Goal: Task Accomplishment & Management: Use online tool/utility

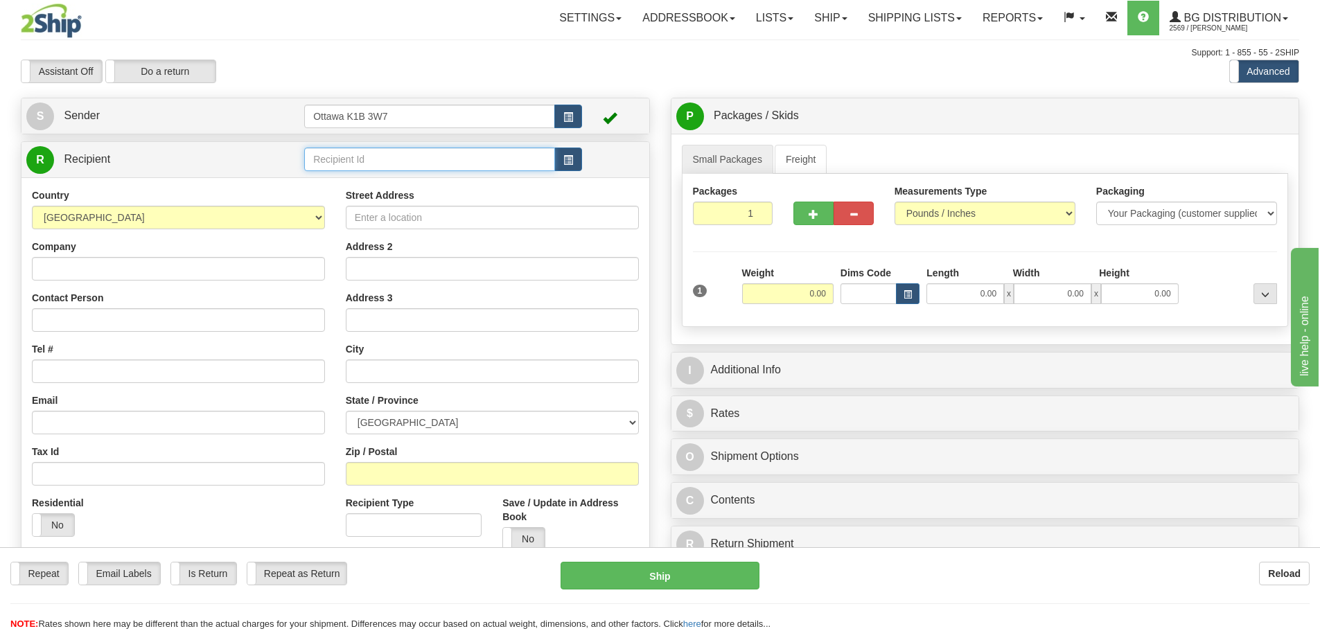
click at [413, 165] on input "text" at bounding box center [429, 160] width 251 height 24
type input "60679"
click at [441, 71] on div "Assistant On Assistant Off Do a return Do a return" at bounding box center [280, 72] width 541 height 24
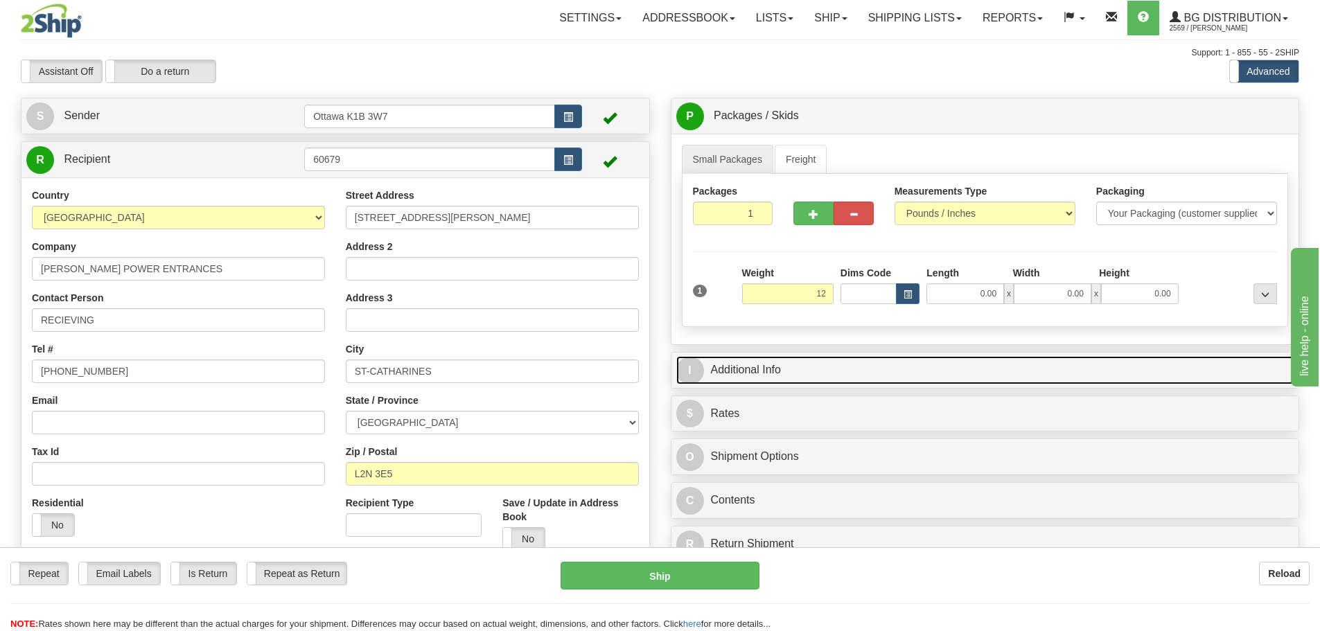
type input "12.00"
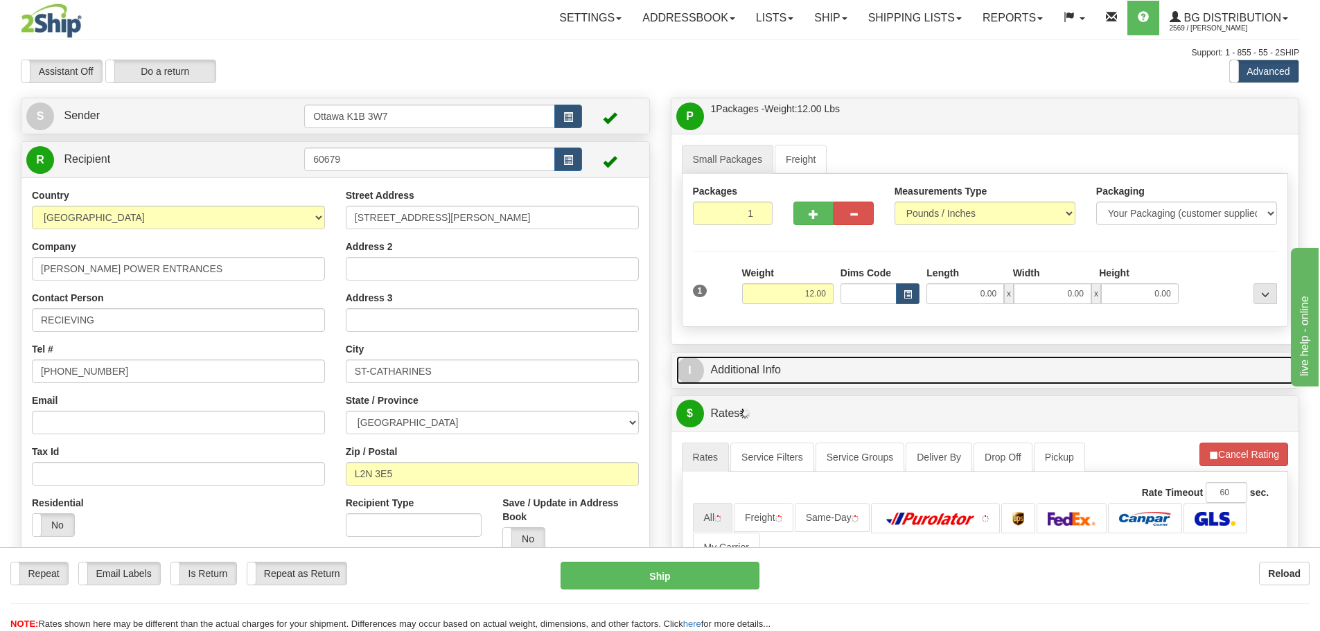
click at [929, 370] on link "I Additional Info" at bounding box center [986, 370] width 618 height 28
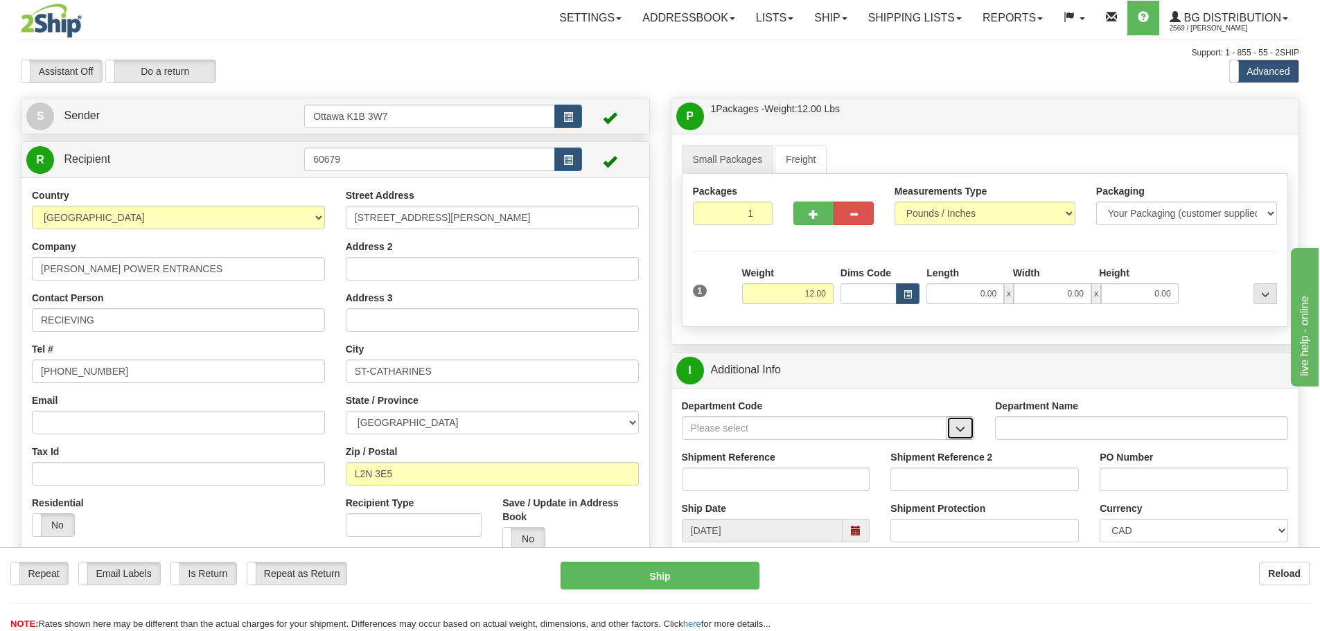
click at [966, 427] on button "button" at bounding box center [961, 429] width 28 height 24
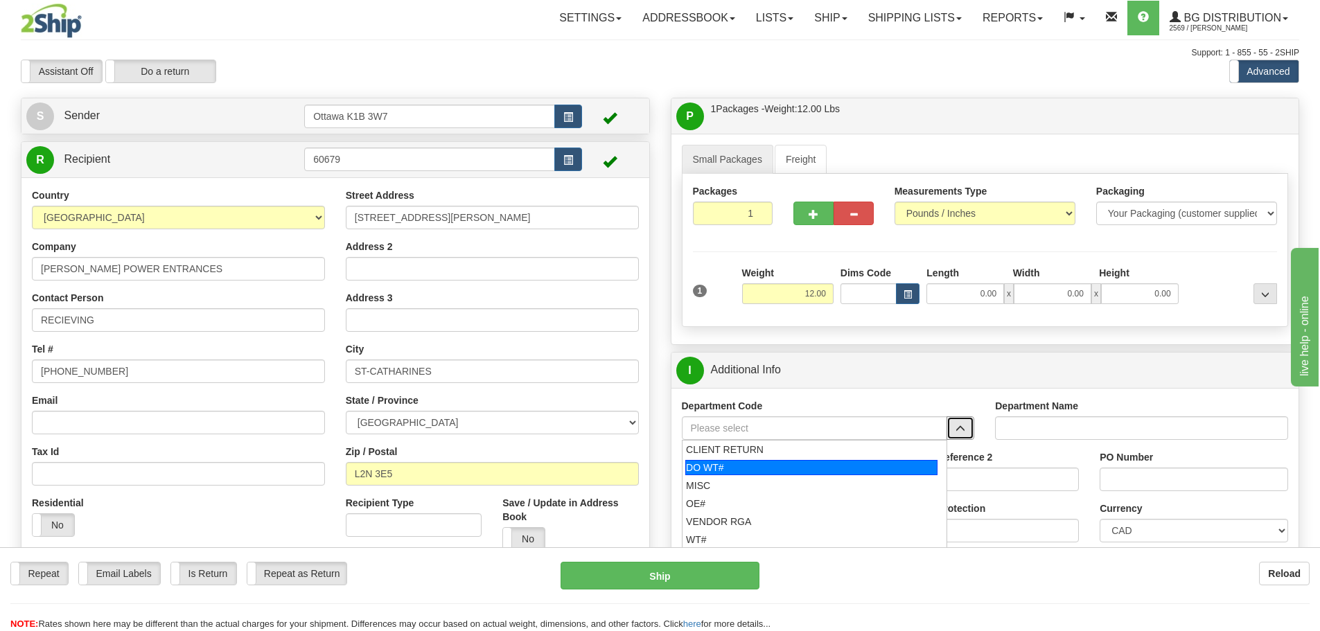
click at [784, 467] on div "DO WT#" at bounding box center [812, 467] width 252 height 15
type input "DO WT#"
type input "DIRECT ORDERS"
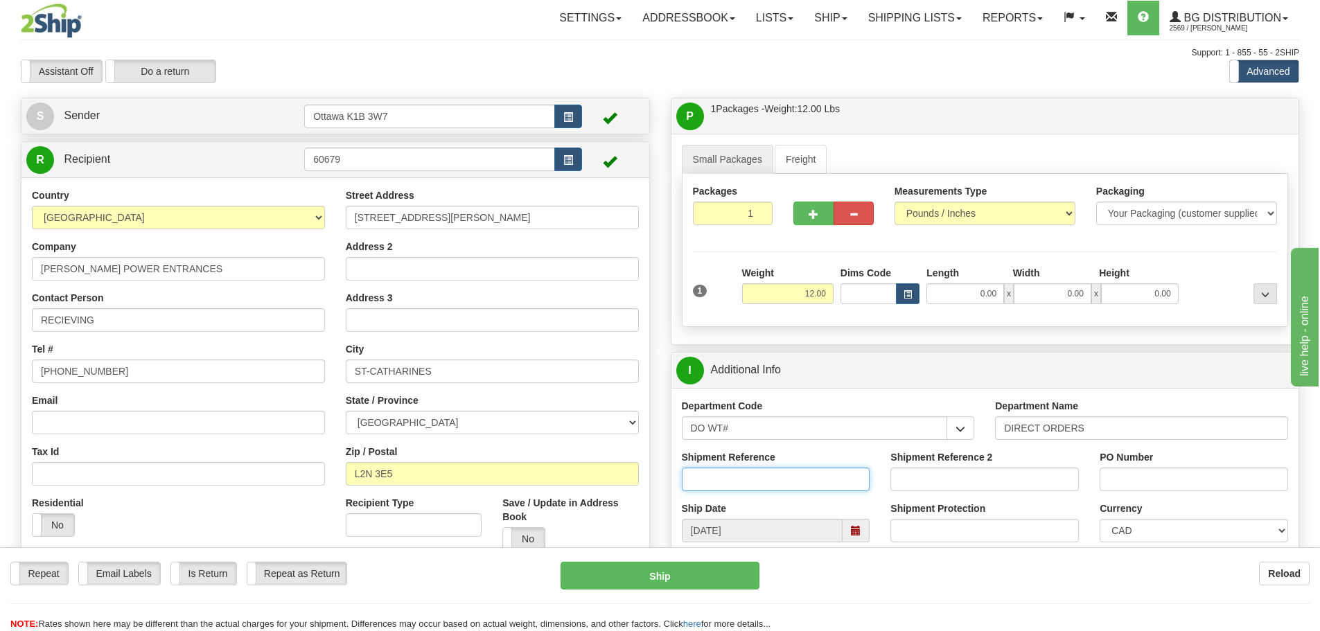
click at [769, 487] on input "Shipment Reference" at bounding box center [776, 480] width 189 height 24
type input "165651-00"
click at [1141, 473] on input "PO Number" at bounding box center [1194, 480] width 189 height 24
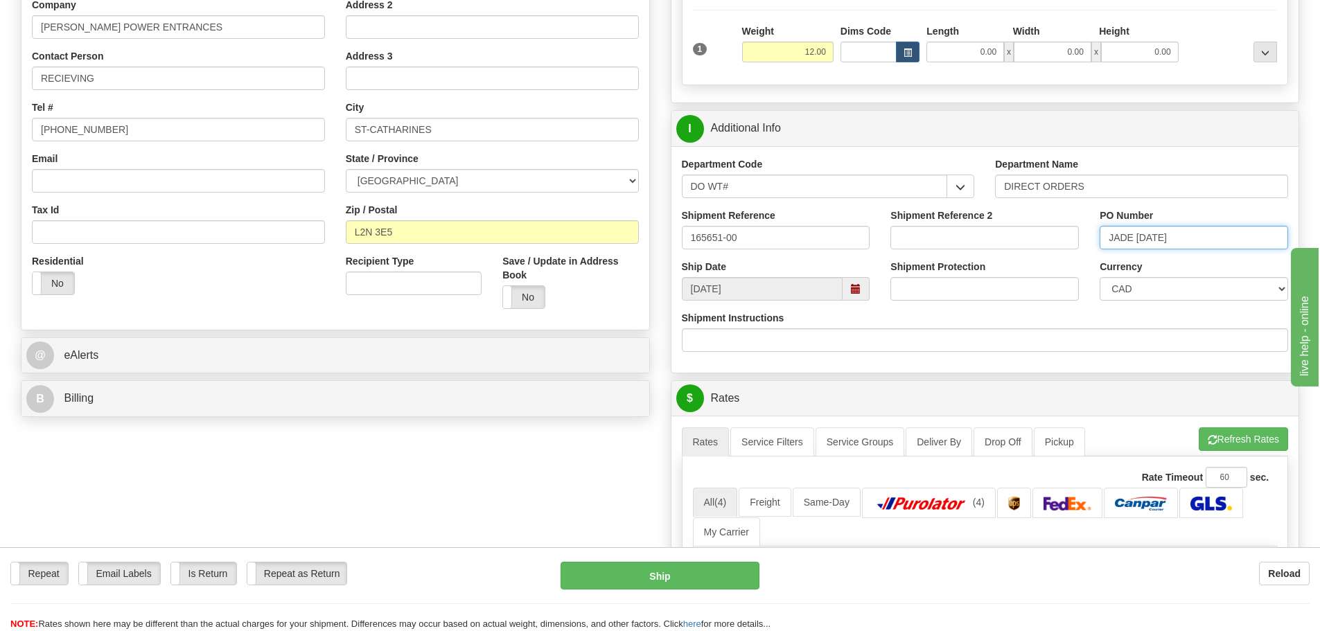
scroll to position [416, 0]
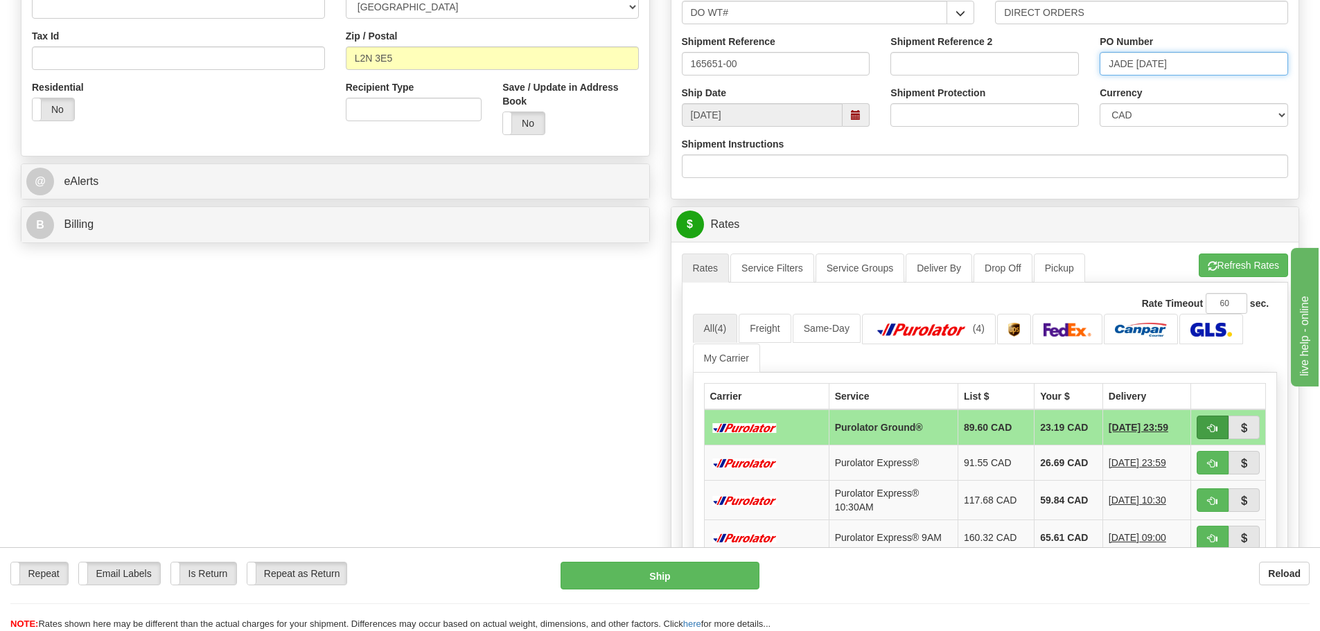
type input "JADE [DATE]"
click at [1221, 428] on button "button" at bounding box center [1213, 428] width 32 height 24
type input "260"
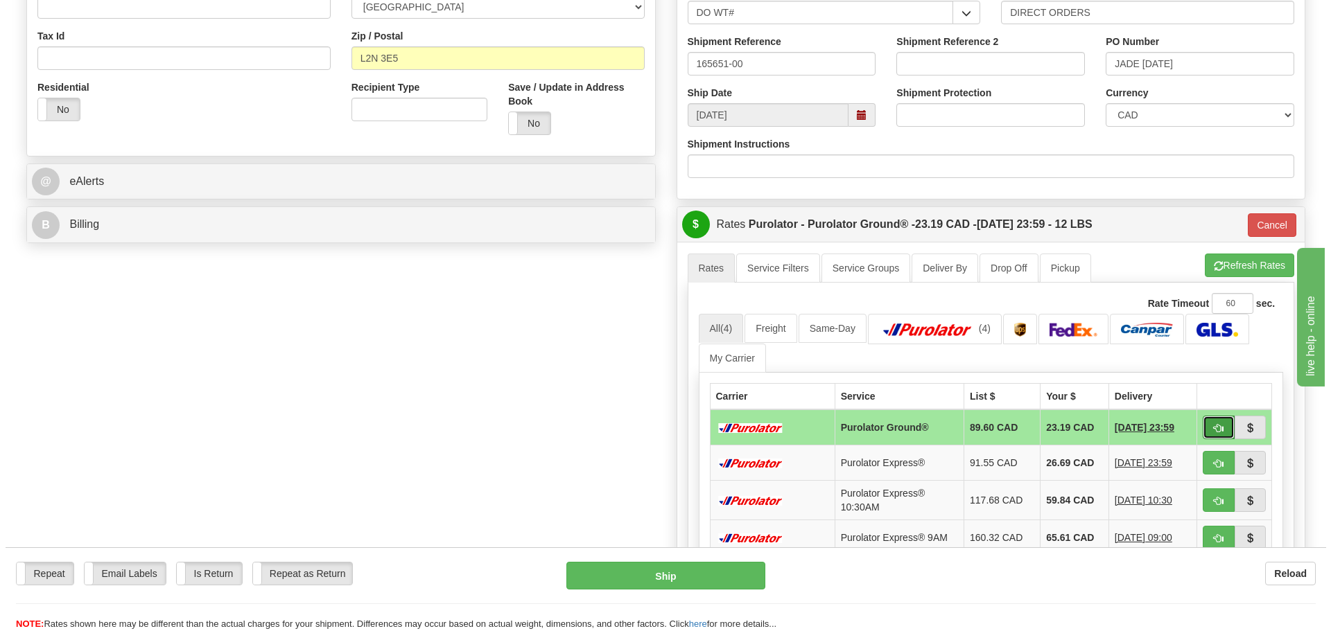
scroll to position [139, 0]
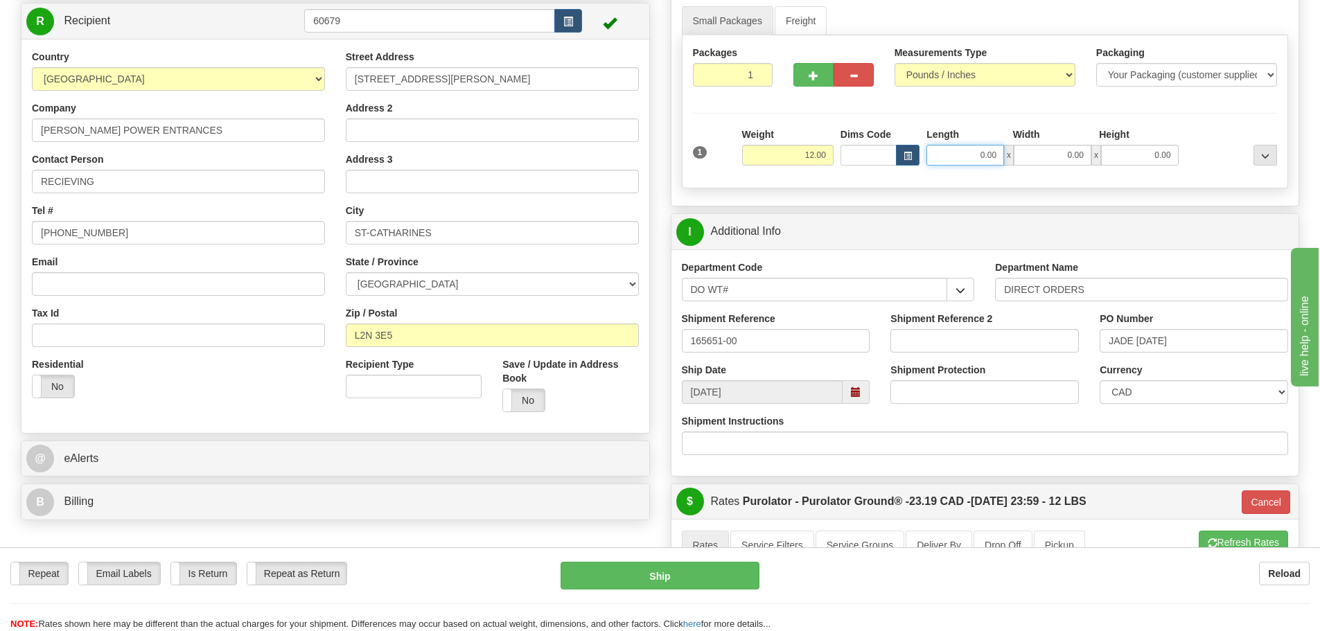
click at [1108, 187] on div "Packages 1 1 Measurements Type" at bounding box center [985, 111] width 607 height 153
type input "92.00"
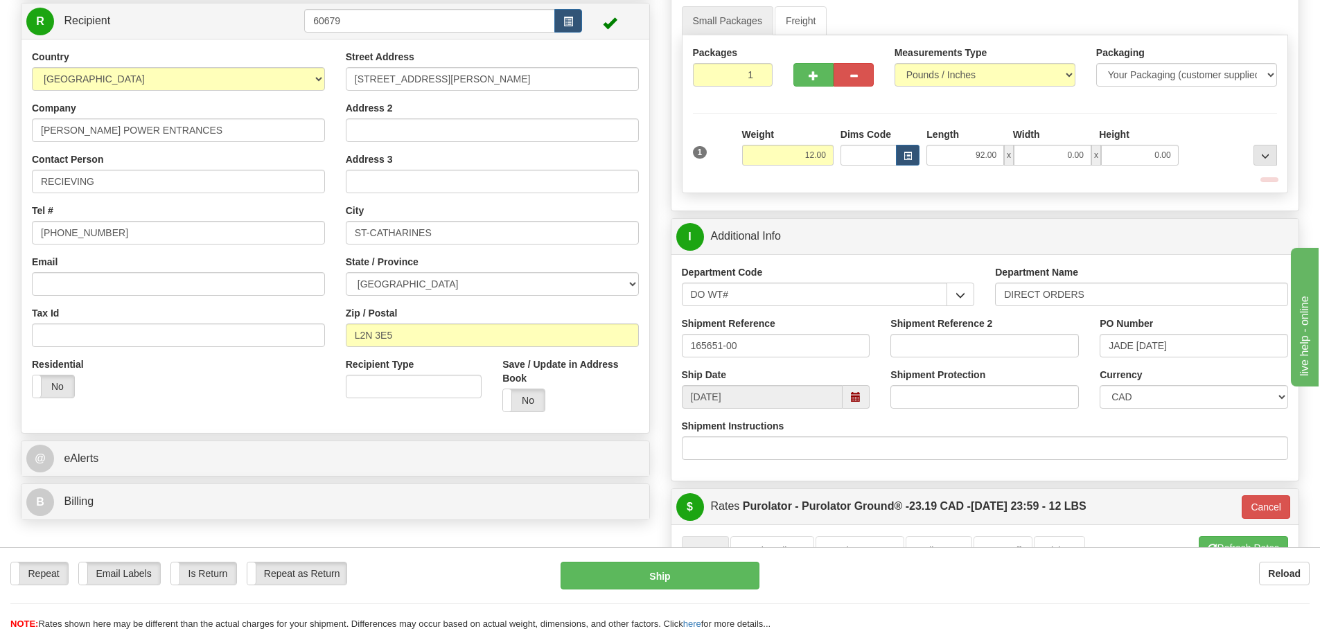
click at [655, 202] on div "Create a label for the return Create Pickup Without Label [STREET_ADDRESS]" at bounding box center [335, 243] width 650 height 568
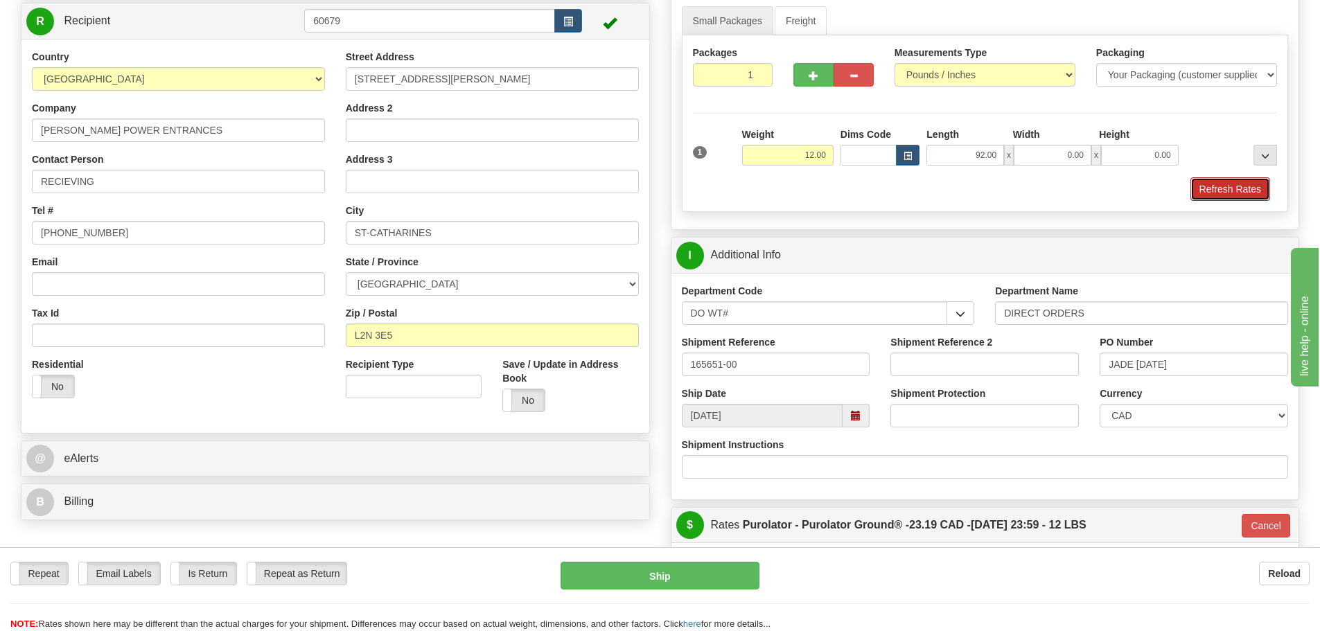
click at [1232, 188] on button "Refresh Rates" at bounding box center [1231, 189] width 80 height 24
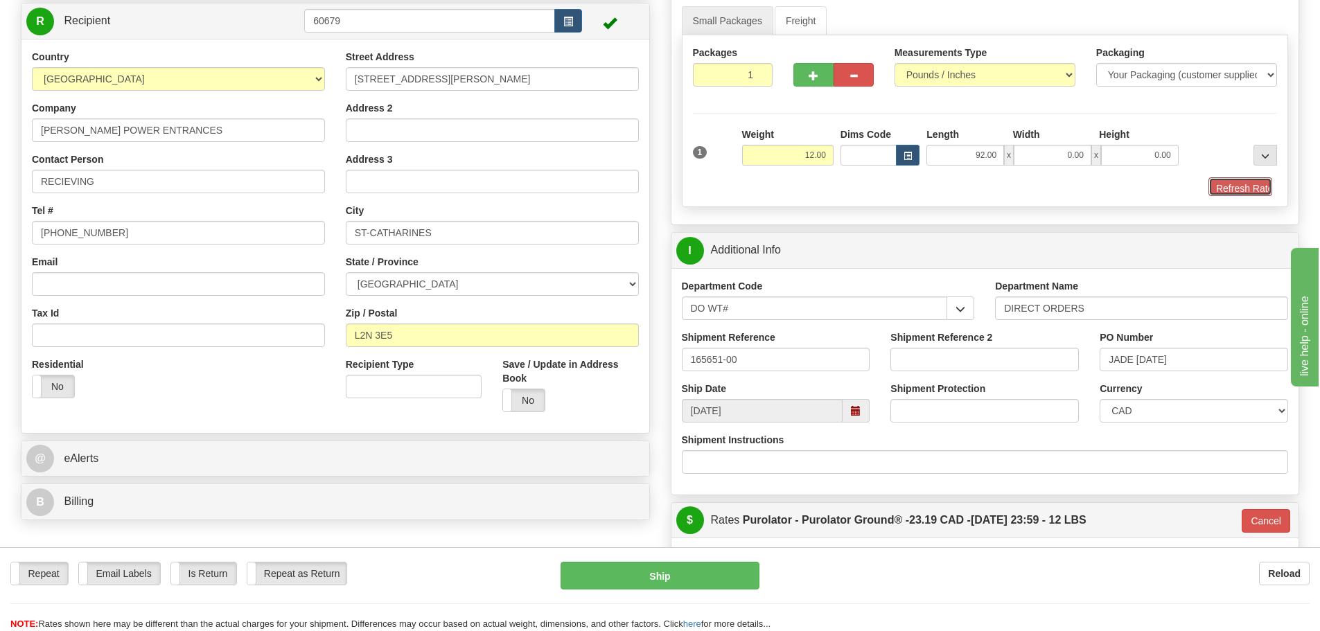
type input "260"
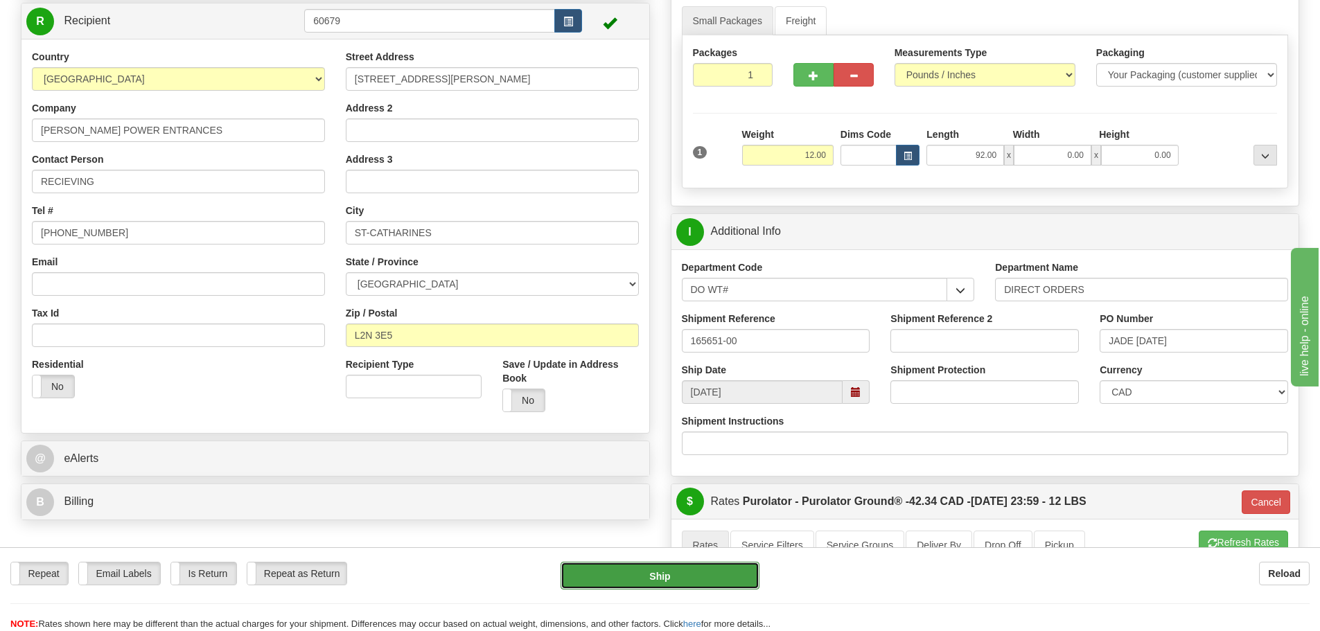
click at [733, 570] on button "Ship" at bounding box center [660, 576] width 199 height 28
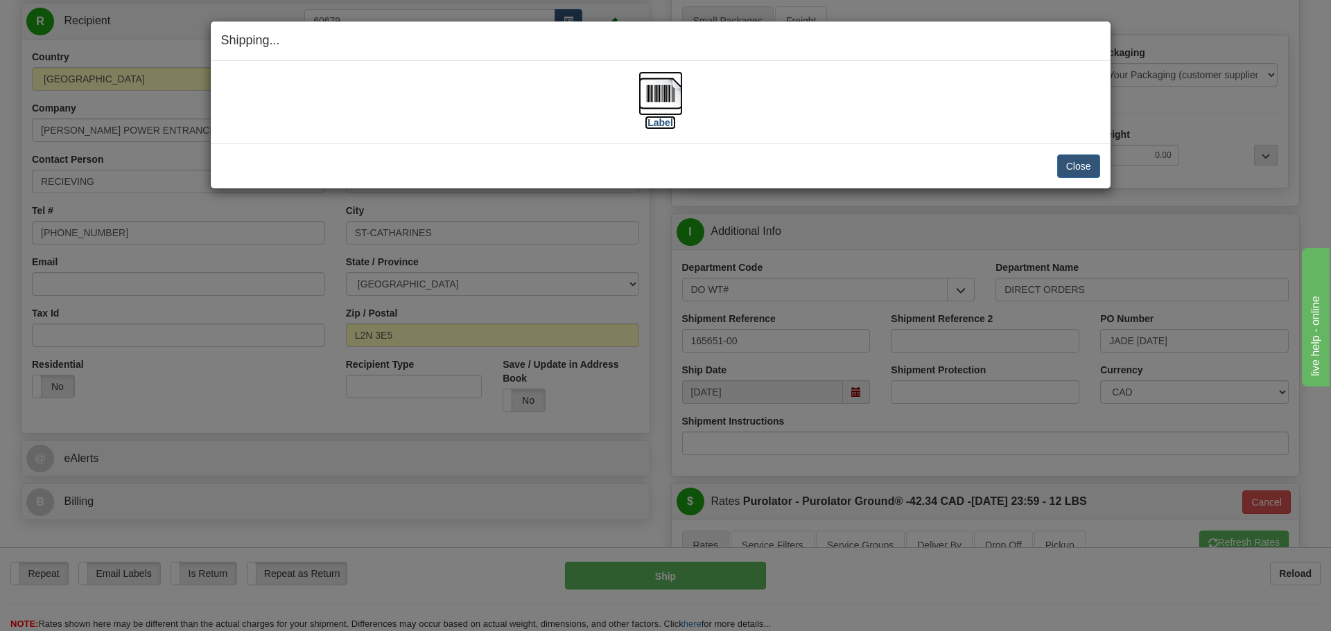
click at [665, 125] on label "[Label]" at bounding box center [661, 123] width 32 height 14
click at [1072, 164] on button "Close" at bounding box center [1078, 167] width 43 height 24
